Goal: Find contact information: Find contact information

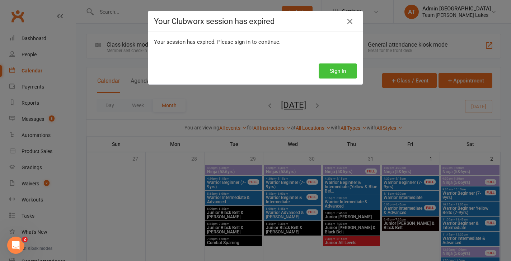
click at [345, 73] on button "Sign In" at bounding box center [337, 70] width 38 height 15
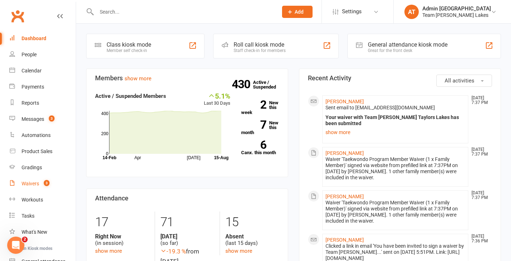
click at [34, 185] on div "Waivers" at bounding box center [31, 184] width 18 height 6
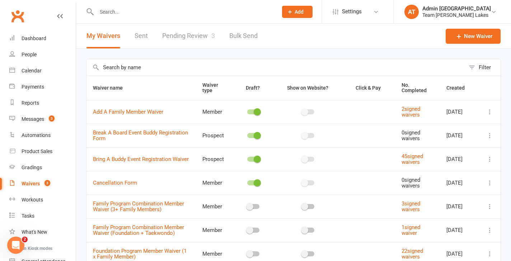
click at [193, 37] on link "Pending Review 3" at bounding box center [188, 36] width 53 height 25
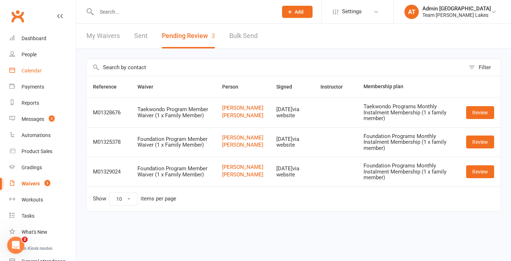
click at [32, 71] on div "Calendar" at bounding box center [32, 71] width 20 height 6
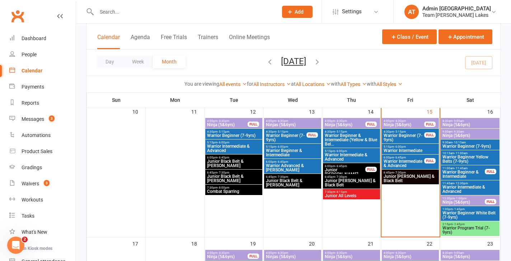
scroll to position [323, 0]
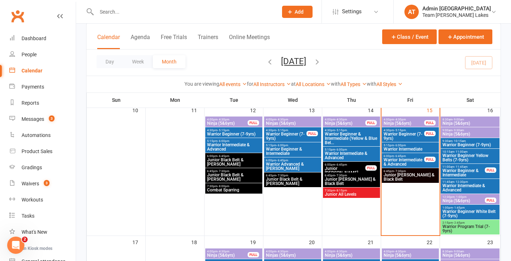
click at [459, 157] on span "Warrior Beginner Yellow Belts (7-9yrs)" at bounding box center [470, 157] width 56 height 9
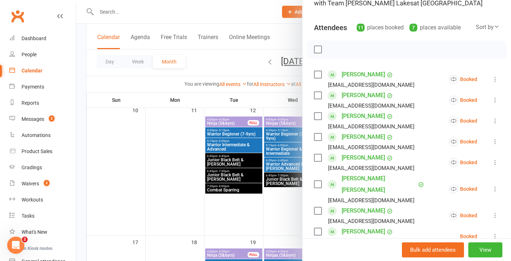
scroll to position [67, 0]
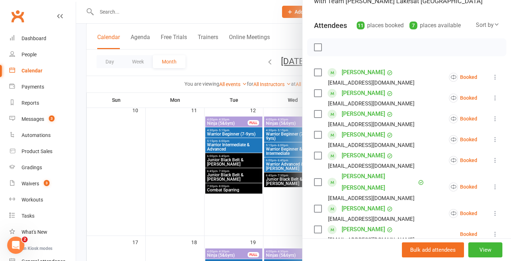
click at [359, 134] on link "[PERSON_NAME]" at bounding box center [362, 134] width 43 height 11
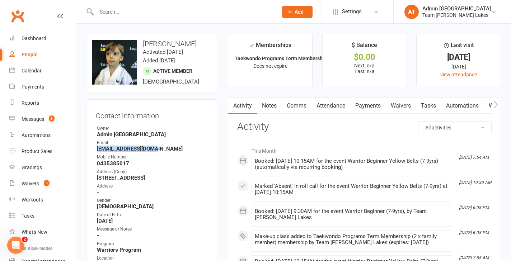
drag, startPoint x: 153, startPoint y: 150, endPoint x: 96, endPoint y: 150, distance: 57.0
click at [97, 150] on strong "[EMAIL_ADDRESS][DOMAIN_NAME]" at bounding box center [152, 149] width 110 height 6
copy strong "[EMAIL_ADDRESS][DOMAIN_NAME]"
